Goal: Check status

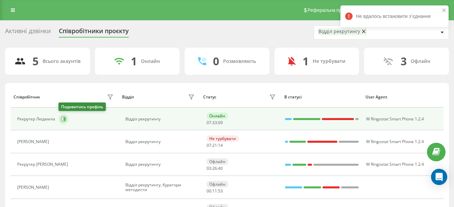
click at [65, 121] on icon at bounding box center [63, 118] width 5 height 5
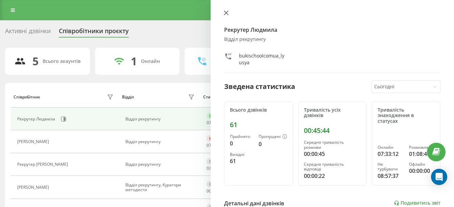
click at [229, 14] on button at bounding box center [226, 13] width 9 height 6
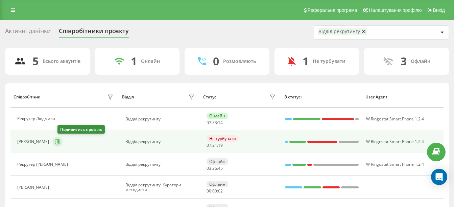
click at [59, 143] on icon at bounding box center [59, 141] width 2 height 3
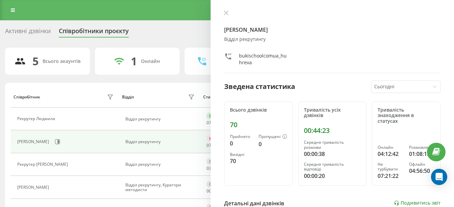
click at [224, 10] on div "Рекрутер [PERSON_NAME] Відділ рекрутингу bukischoolcomua_huhreva Зведена статис…" at bounding box center [333, 103] width 244 height 207
click at [226, 12] on icon at bounding box center [226, 13] width 4 height 4
